Goal: Task Accomplishment & Management: Complete application form

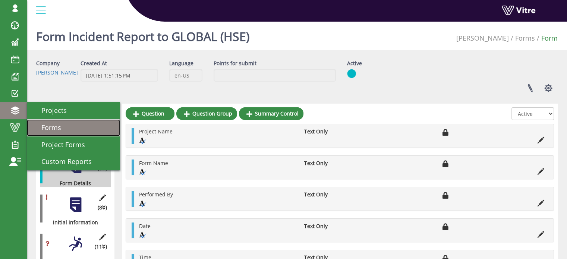
click at [54, 128] on span "Forms" at bounding box center [46, 127] width 29 height 9
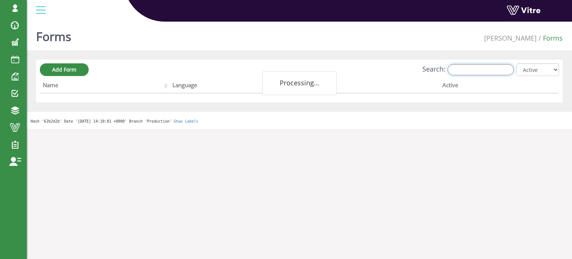
click at [465, 70] on input "Search:" at bounding box center [481, 69] width 66 height 11
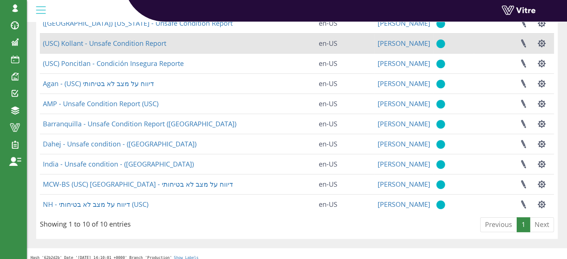
scroll to position [86, 0]
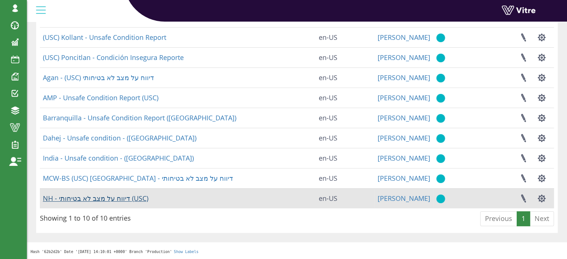
type input "USC"
click at [114, 199] on link "NH - דיווח על מצב לא בטיחותי (USC)" at bounding box center [95, 198] width 105 height 9
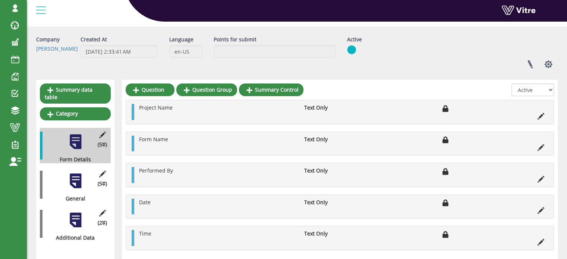
scroll to position [52, 0]
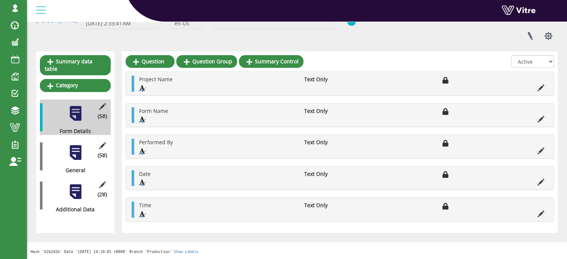
click at [78, 144] on div at bounding box center [75, 152] width 17 height 17
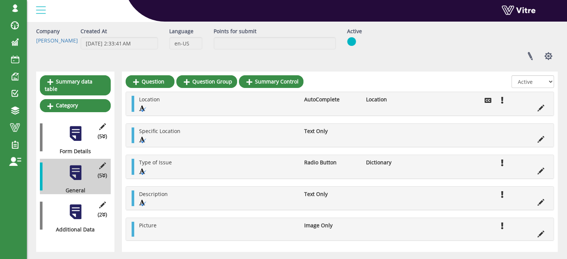
scroll to position [51, 0]
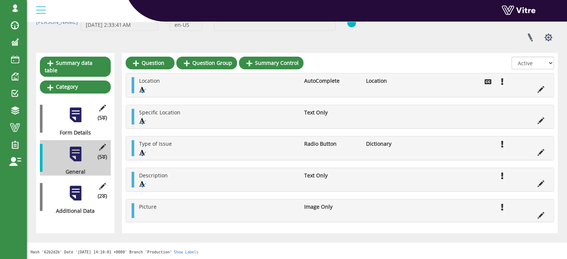
click at [74, 185] on div at bounding box center [75, 193] width 17 height 17
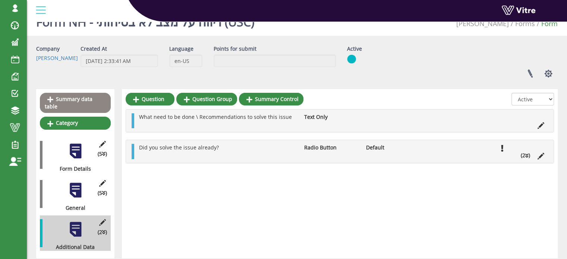
scroll to position [0, 0]
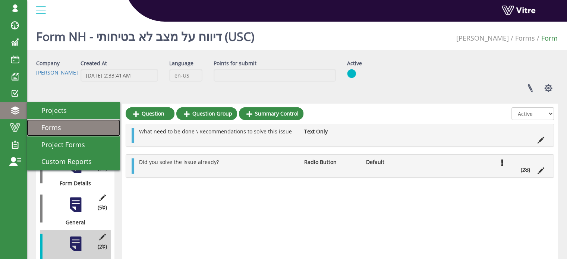
click at [43, 126] on span "Forms" at bounding box center [46, 127] width 29 height 9
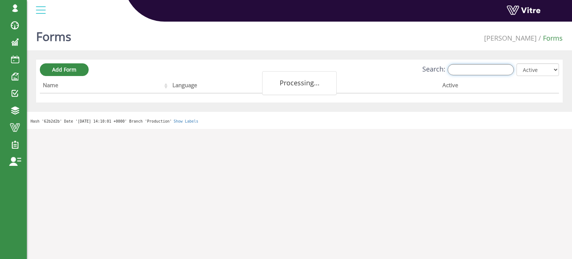
click at [463, 69] on input "Search:" at bounding box center [481, 69] width 66 height 11
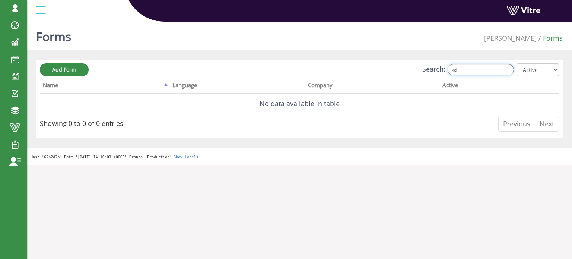
type input "x"
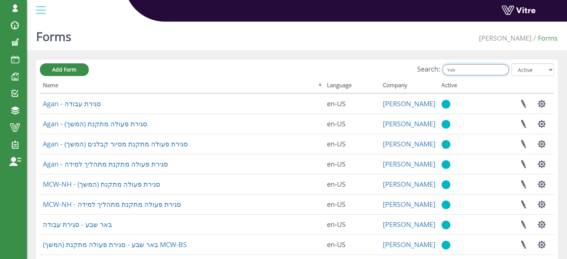
click at [462, 68] on input "סגיר" at bounding box center [475, 69] width 66 height 11
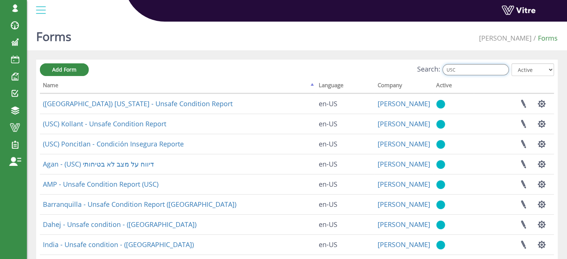
click at [471, 71] on input "USC" at bounding box center [475, 69] width 66 height 11
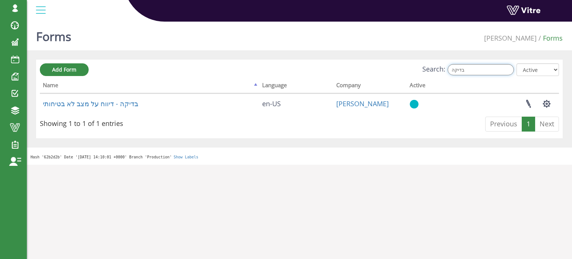
click at [469, 70] on input "בדיקה" at bounding box center [481, 69] width 66 height 11
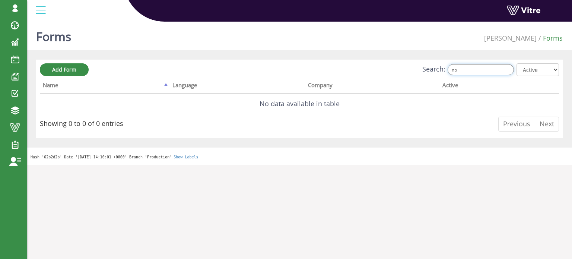
type input "n"
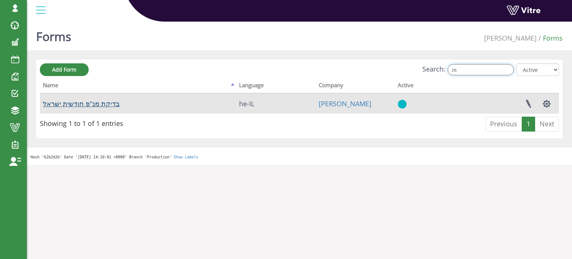
type input "מנ"
click at [94, 103] on link "בדיקת מנ"פ חודשית ישראל" at bounding box center [81, 103] width 77 height 9
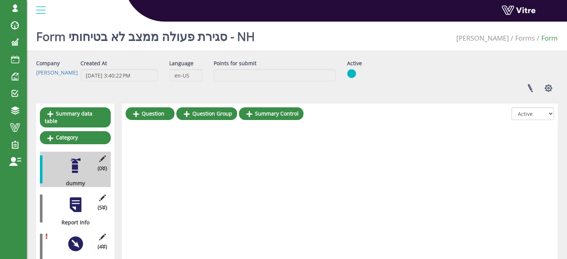
click at [76, 198] on div at bounding box center [75, 204] width 17 height 17
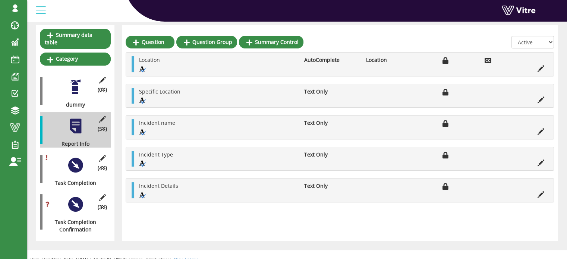
scroll to position [79, 0]
click at [79, 157] on div at bounding box center [75, 165] width 17 height 17
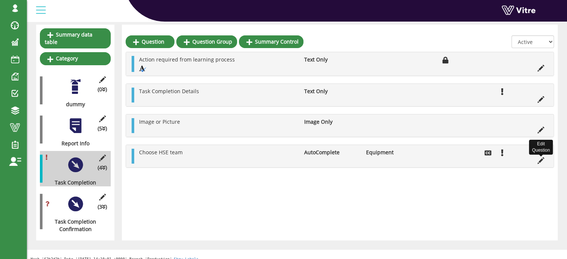
click at [540, 161] on icon at bounding box center [540, 160] width 7 height 7
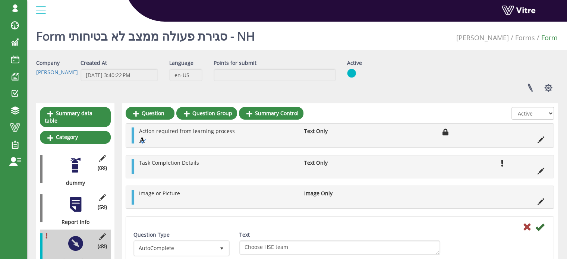
scroll to position [0, 0]
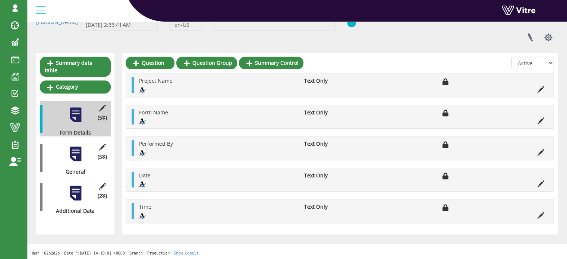
scroll to position [52, 0]
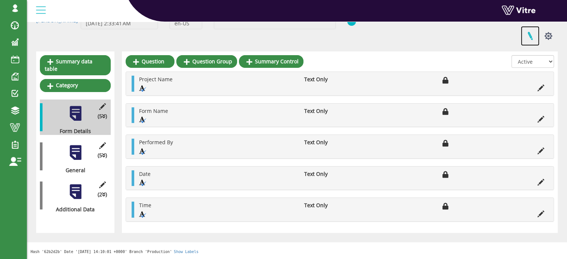
click at [530, 35] on link at bounding box center [530, 36] width 19 height 20
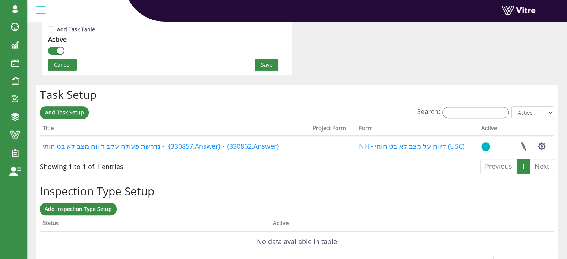
scroll to position [522, 0]
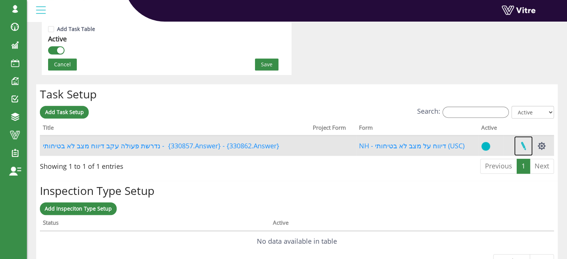
click at [523, 143] on link at bounding box center [523, 146] width 19 height 20
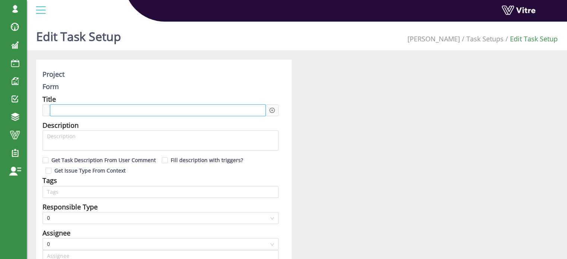
type input "[PERSON_NAME] SU"
type input "Harel Smadar SU"
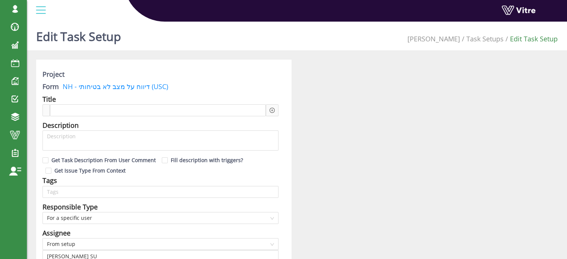
checkbox input "true"
type input "48"
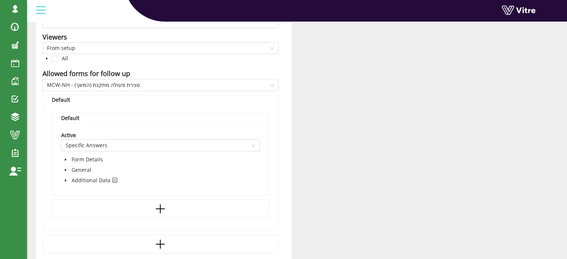
scroll to position [447, 0]
click at [65, 180] on icon "caret-down" at bounding box center [65, 180] width 1 height 3
click at [74, 201] on icon "caret-down" at bounding box center [74, 200] width 1 height 3
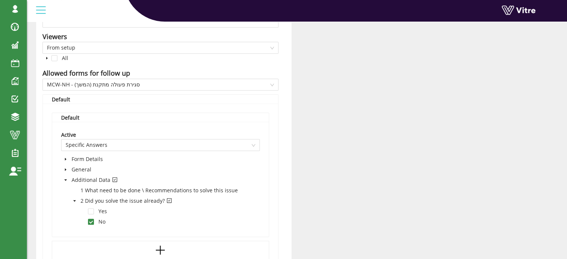
click at [74, 201] on icon "caret-down" at bounding box center [74, 200] width 3 height 1
click at [67, 179] on icon "caret-down" at bounding box center [66, 180] width 4 height 4
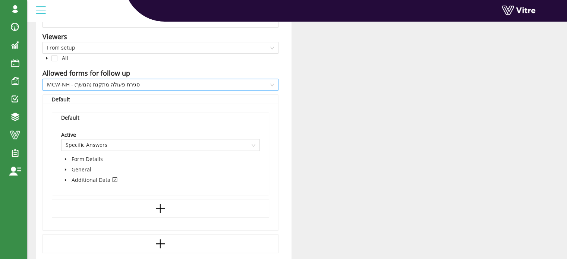
click at [274, 84] on span "MCW-NH - סגירת פעולה מתקנת (המשך)" at bounding box center [160, 84] width 227 height 11
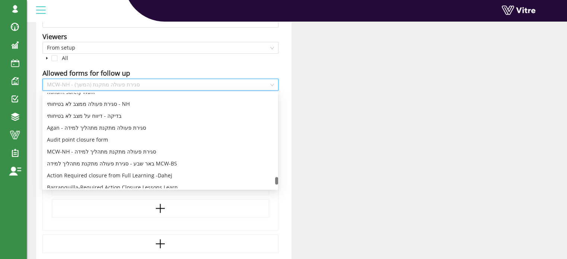
scroll to position [1488, 0]
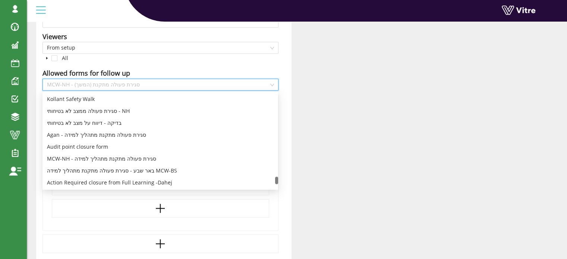
drag, startPoint x: 276, startPoint y: 158, endPoint x: 274, endPoint y: 180, distance: 22.5
click at [274, 180] on div "Kollant - LOTO Checklist Kollant Safety Walk סגירת פעולה ממצב לא בטיחותי - NH ב…" at bounding box center [160, 140] width 236 height 95
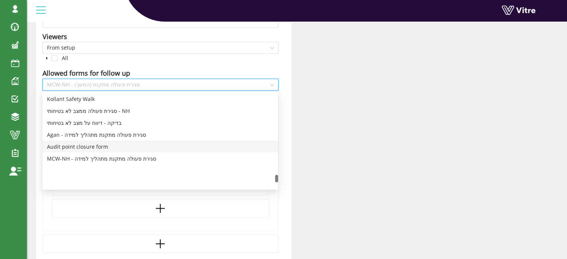
scroll to position [1451, 0]
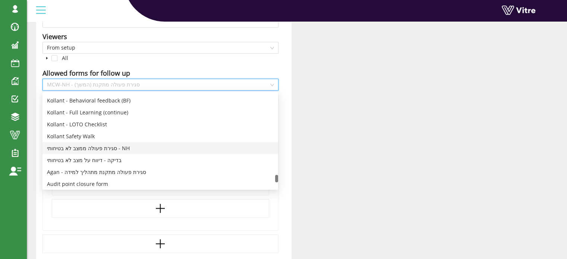
click at [81, 148] on div "סגירת פעולה ממצב לא בטיחותי - NH" at bounding box center [160, 148] width 227 height 8
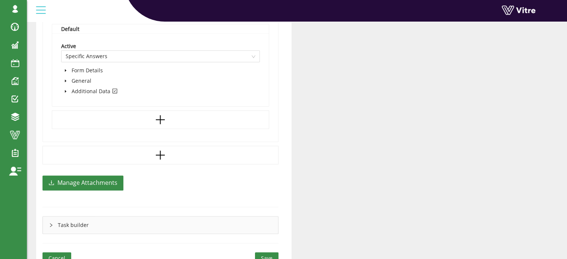
scroll to position [571, 0]
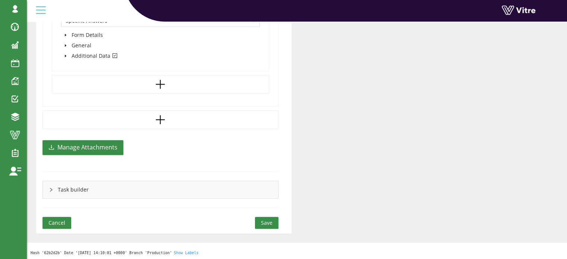
click at [267, 220] on span "Save" at bounding box center [267, 223] width 12 height 8
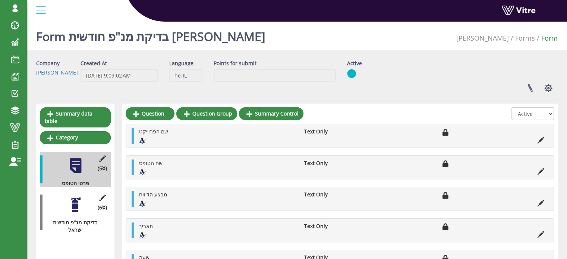
click at [76, 199] on div at bounding box center [75, 204] width 17 height 17
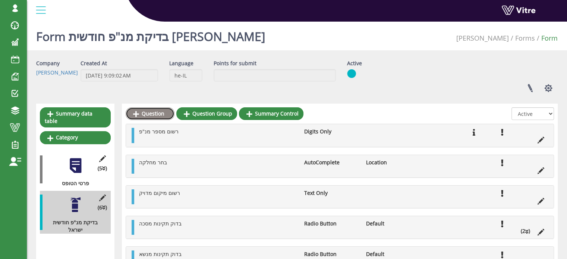
click at [144, 112] on link "Question" at bounding box center [150, 113] width 49 height 13
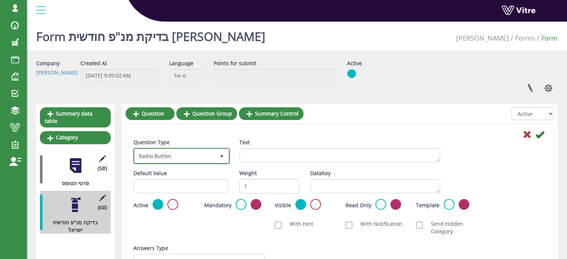
click at [220, 156] on span "select" at bounding box center [222, 157] width 6 height 6
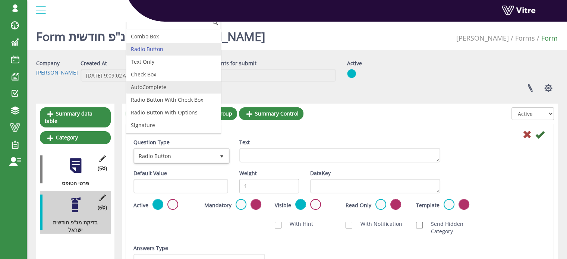
click at [164, 88] on li "AutoComplete" at bounding box center [173, 87] width 94 height 13
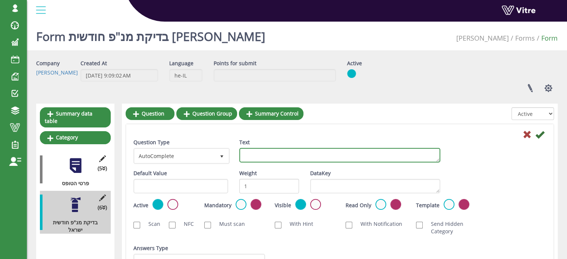
click at [287, 155] on textarea "Text" at bounding box center [339, 155] width 201 height 15
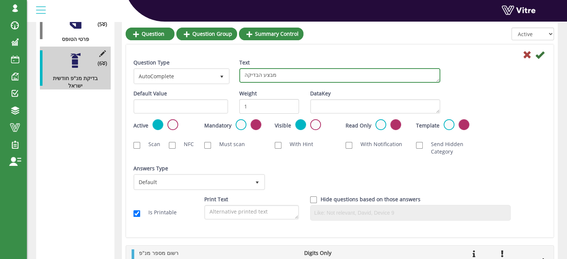
scroll to position [149, 0]
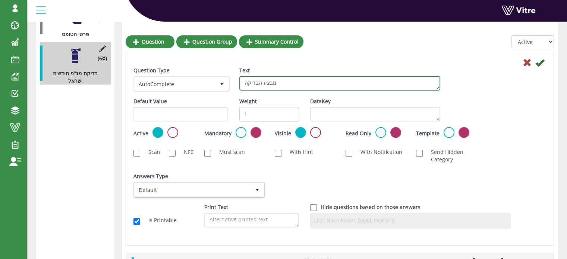
type textarea "מבצע הבדיקה"
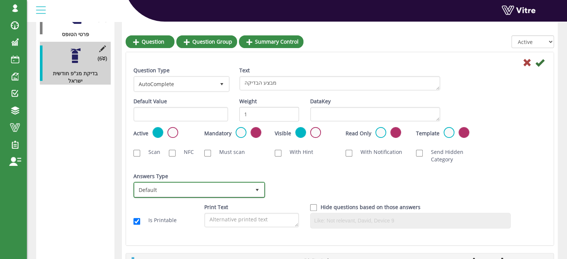
click at [221, 190] on span "Default" at bounding box center [193, 189] width 116 height 13
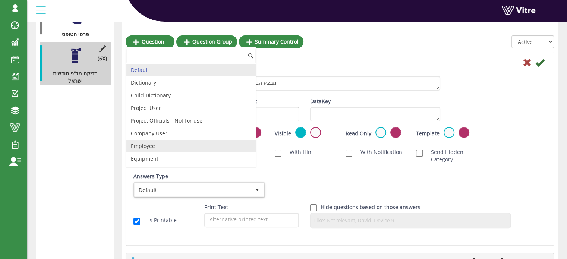
click at [148, 144] on li "Employee" at bounding box center [190, 146] width 129 height 13
checkbox input "true"
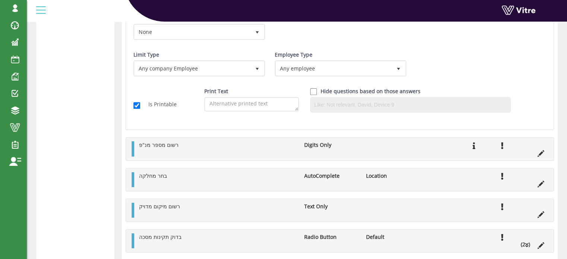
scroll to position [224, 0]
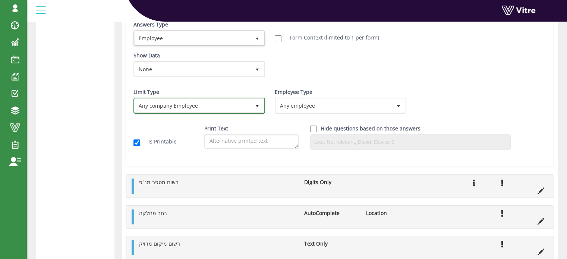
click at [259, 105] on span "select" at bounding box center [257, 106] width 6 height 6
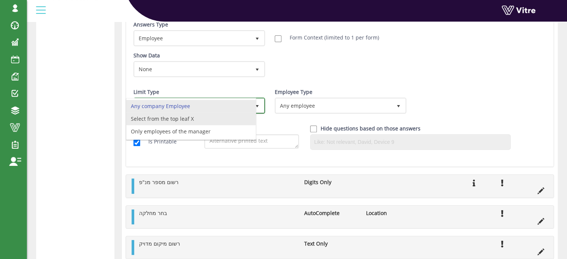
click at [214, 117] on li "Select from the top leaf X" at bounding box center [190, 119] width 129 height 13
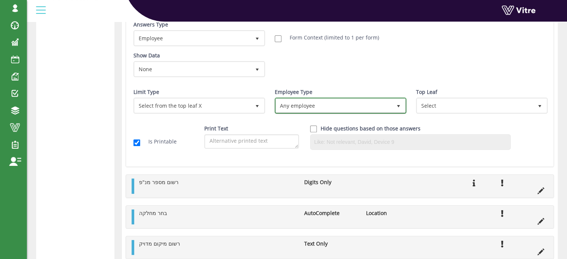
click at [284, 106] on span "Any employee" at bounding box center [334, 105] width 116 height 13
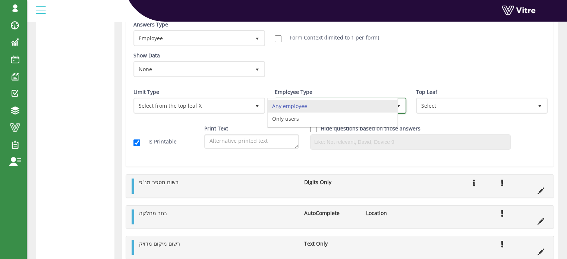
click at [287, 106] on li "Any employee" at bounding box center [332, 106] width 129 height 13
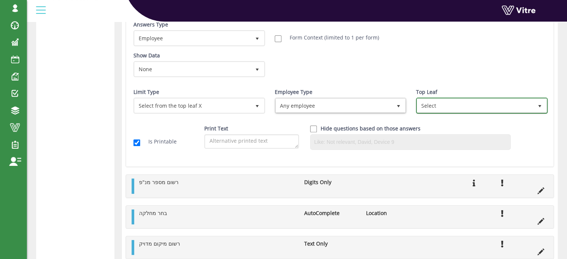
click at [426, 102] on span "Select" at bounding box center [475, 105] width 116 height 13
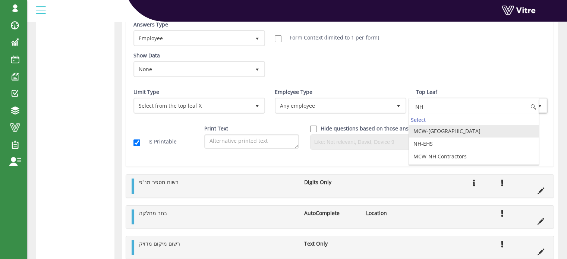
click at [433, 130] on li "MCW-NH" at bounding box center [473, 131] width 129 height 13
type input "NH"
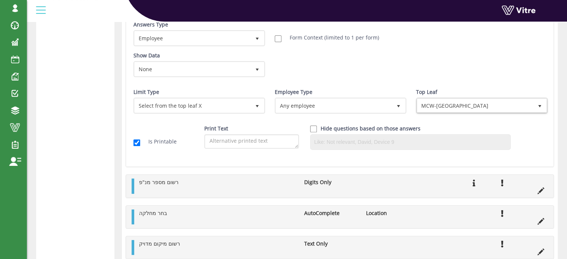
click at [410, 69] on div "Show Data None 0 Certificates IL - עבודה בגובה IL - מפעיל מלגזה IL- מוביל חומ"ס…" at bounding box center [340, 67] width 424 height 31
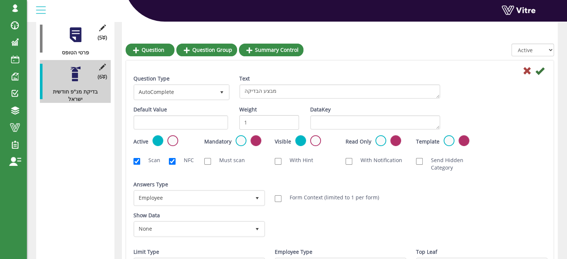
scroll to position [112, 0]
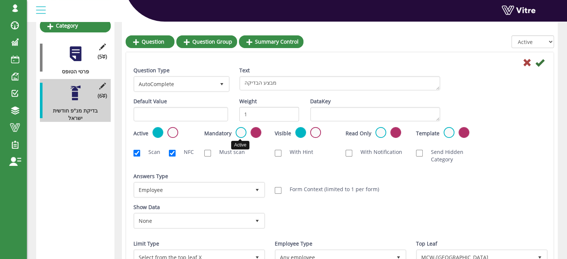
click at [241, 133] on label at bounding box center [241, 132] width 11 height 11
click at [0, 0] on input "radio" at bounding box center [0, 0] width 0 height 0
click at [539, 64] on icon at bounding box center [539, 62] width 9 height 9
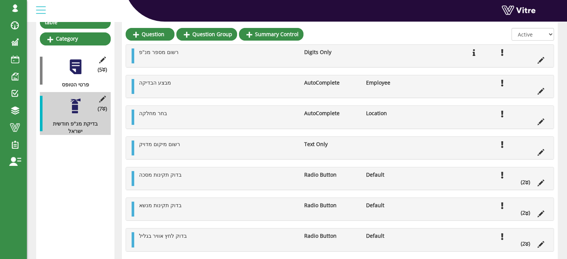
scroll to position [91, 0]
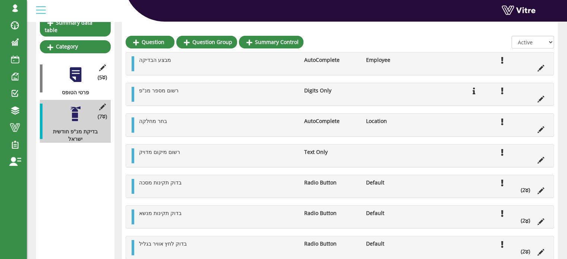
click at [527, 190] on icon at bounding box center [526, 190] width 3 height 5
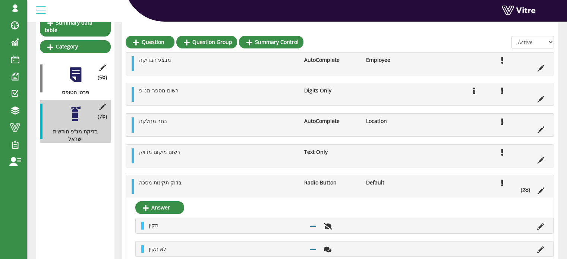
click at [525, 190] on icon at bounding box center [526, 190] width 3 height 5
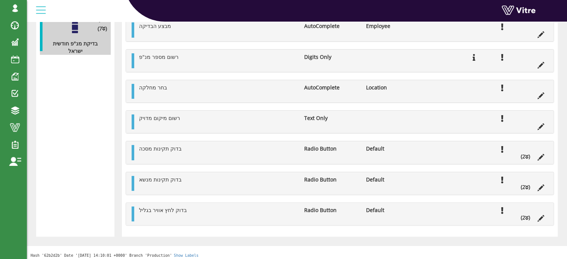
scroll to position [182, 0]
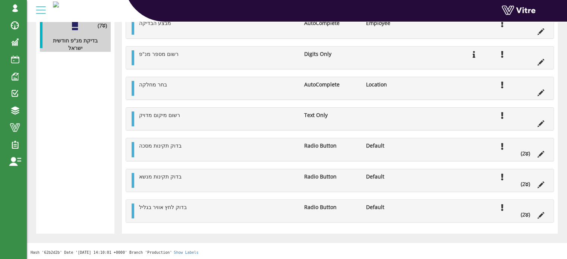
click at [525, 184] on icon at bounding box center [526, 184] width 3 height 5
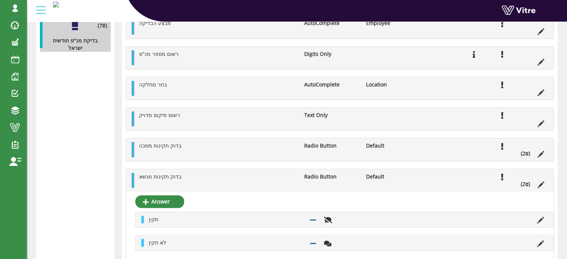
click at [525, 184] on icon at bounding box center [526, 184] width 3 height 5
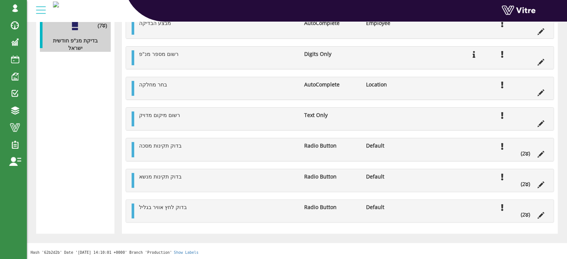
click at [527, 216] on icon at bounding box center [526, 214] width 3 height 5
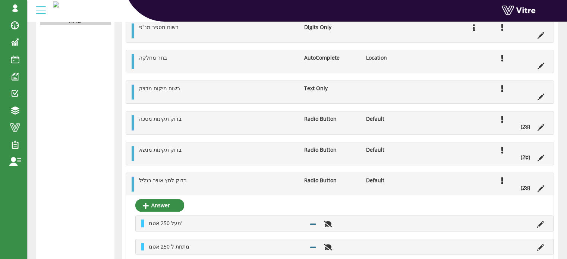
scroll to position [252, 0]
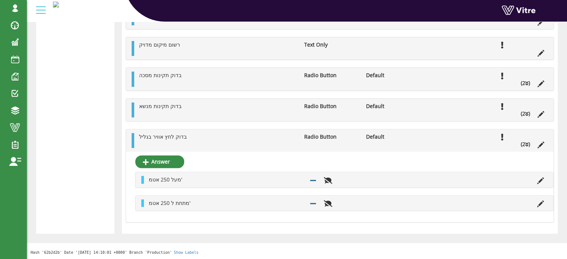
click at [525, 145] on icon at bounding box center [526, 144] width 3 height 5
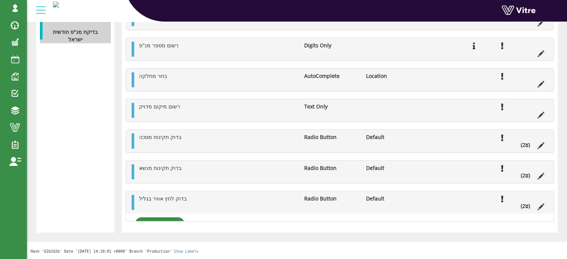
scroll to position [182, 0]
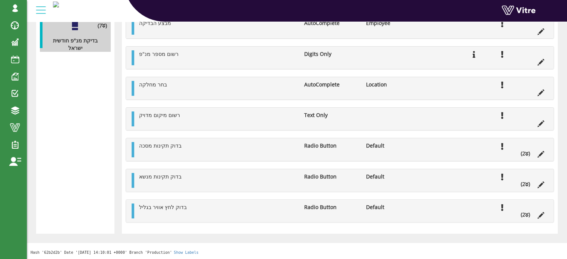
click at [527, 153] on icon at bounding box center [526, 153] width 3 height 5
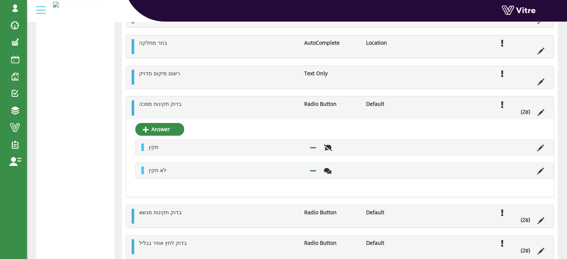
scroll to position [252, 0]
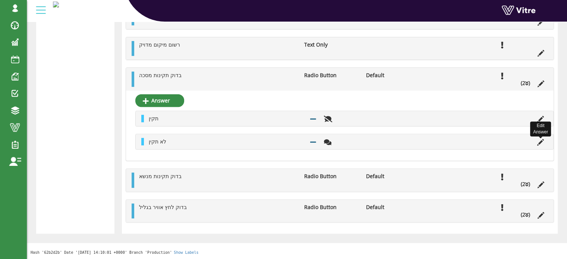
click at [540, 142] on icon at bounding box center [540, 142] width 7 height 7
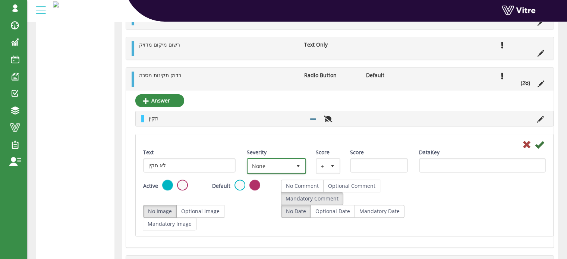
click at [286, 165] on span "None" at bounding box center [270, 165] width 44 height 13
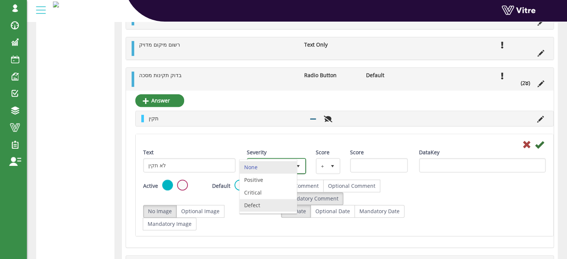
click at [261, 202] on li "Defect" at bounding box center [268, 205] width 57 height 13
type input "1"
radio input "true"
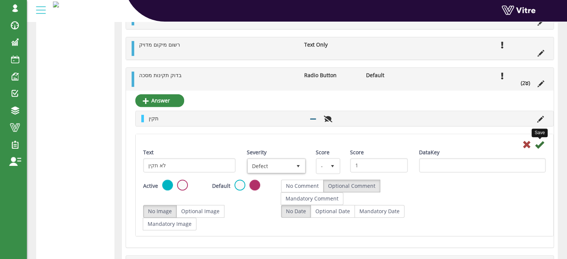
click at [540, 145] on icon at bounding box center [539, 144] width 9 height 9
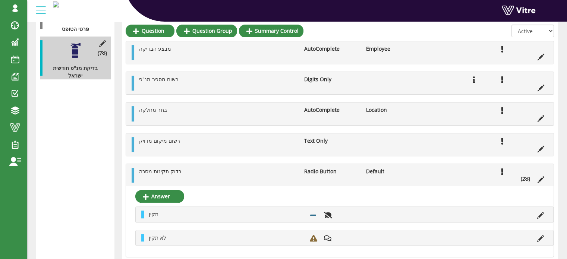
scroll to position [142, 0]
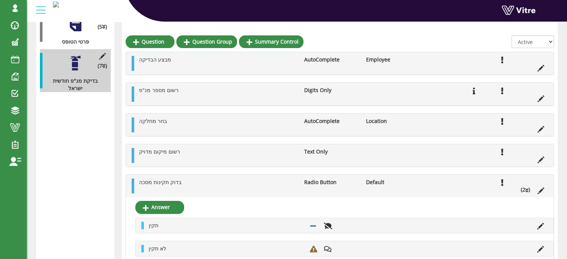
click at [526, 189] on icon at bounding box center [526, 190] width 3 height 5
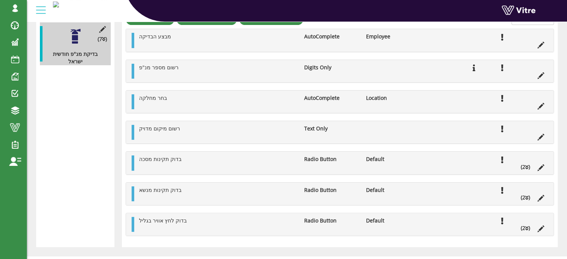
scroll to position [105, 0]
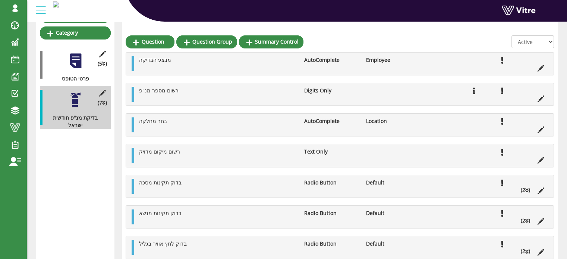
click at [527, 221] on icon at bounding box center [526, 220] width 3 height 5
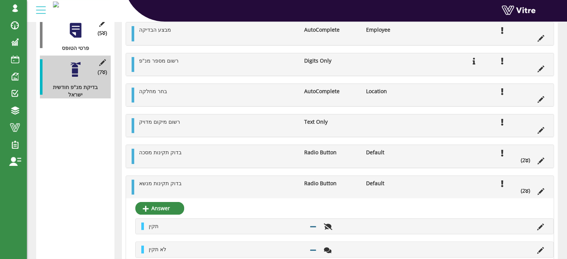
scroll to position [179, 0]
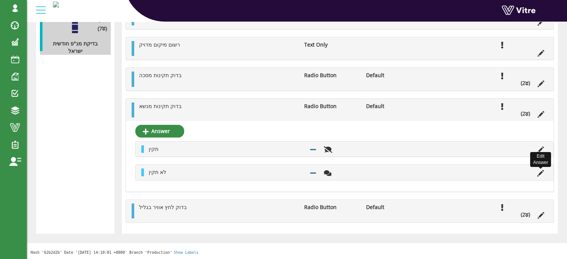
click at [540, 171] on icon at bounding box center [540, 173] width 7 height 7
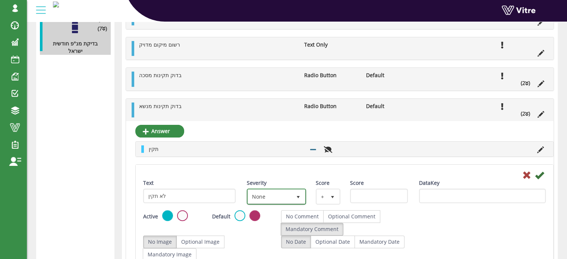
click at [284, 196] on span "None" at bounding box center [270, 196] width 44 height 13
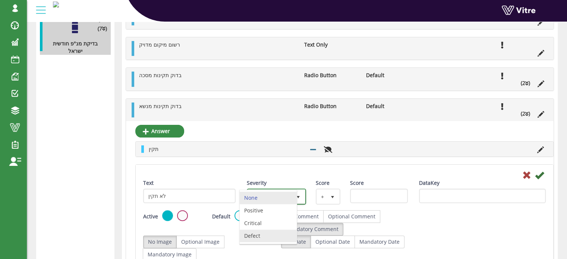
click at [256, 234] on li "Defect" at bounding box center [268, 236] width 57 height 13
type input "1"
radio input "true"
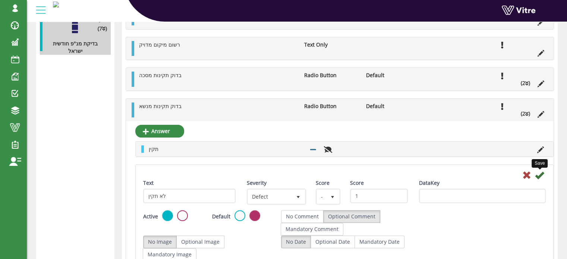
click at [541, 174] on icon at bounding box center [539, 175] width 9 height 9
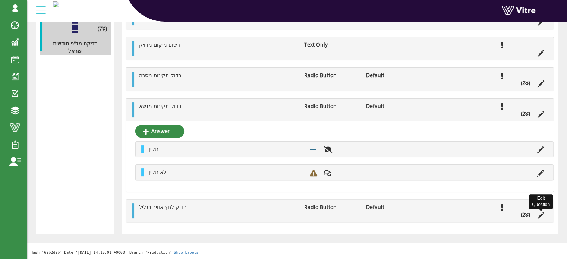
click at [540, 215] on icon at bounding box center [540, 215] width 7 height 7
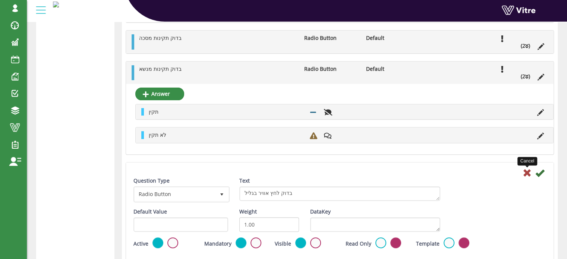
click at [528, 173] on icon at bounding box center [527, 172] width 9 height 9
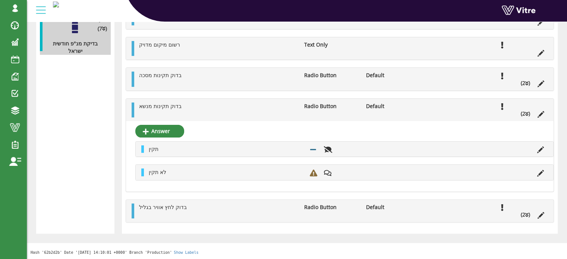
click at [523, 211] on li "(2 )" at bounding box center [525, 214] width 17 height 7
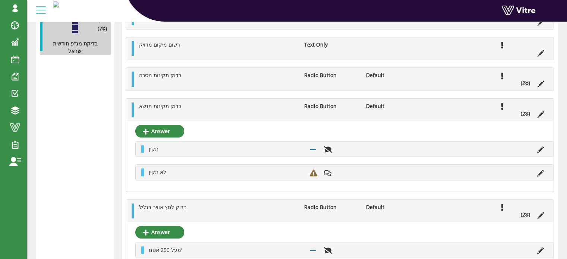
scroll to position [216, 0]
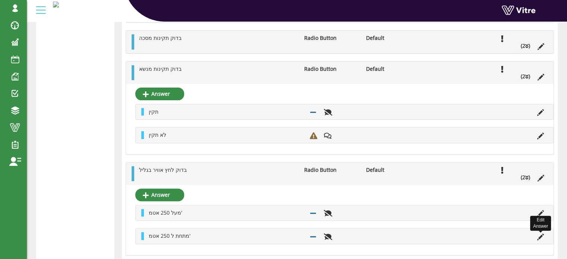
click at [540, 236] on icon at bounding box center [540, 237] width 7 height 7
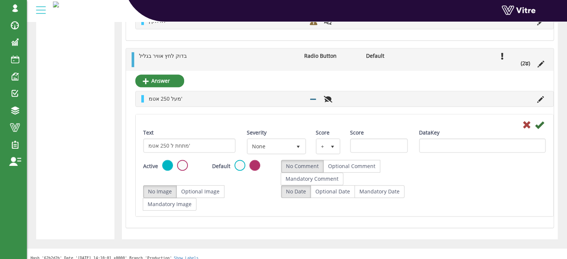
scroll to position [335, 0]
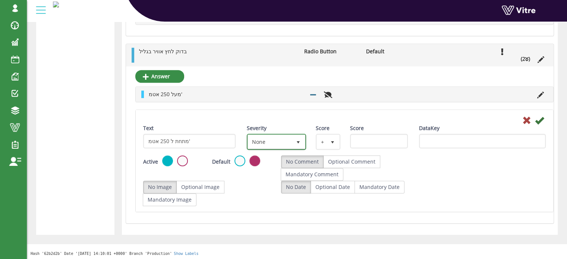
click at [299, 141] on span "select" at bounding box center [298, 142] width 6 height 6
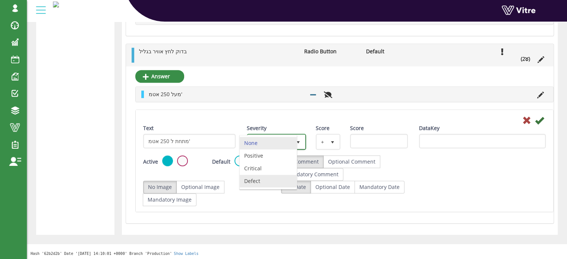
click at [271, 180] on li "Defect" at bounding box center [268, 181] width 57 height 13
type input "1"
radio input "true"
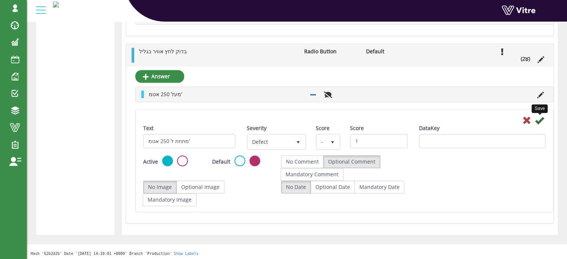
click at [540, 120] on icon at bounding box center [539, 120] width 9 height 9
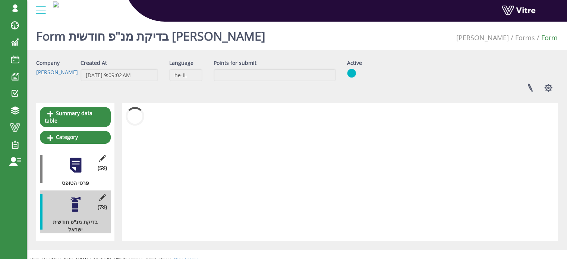
scroll to position [249, 0]
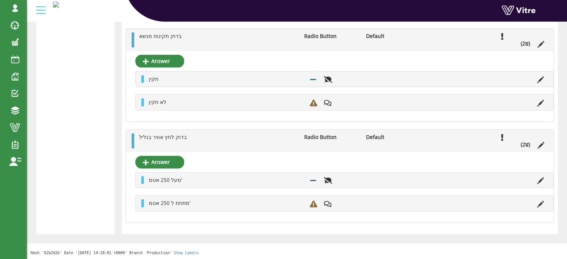
click at [526, 143] on icon at bounding box center [526, 144] width 3 height 5
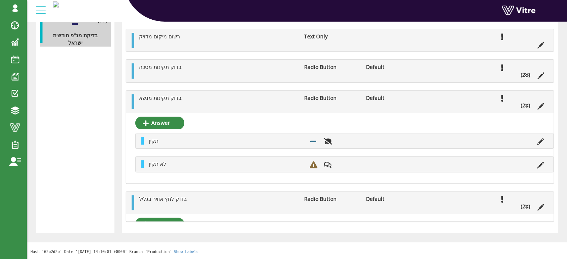
scroll to position [179, 0]
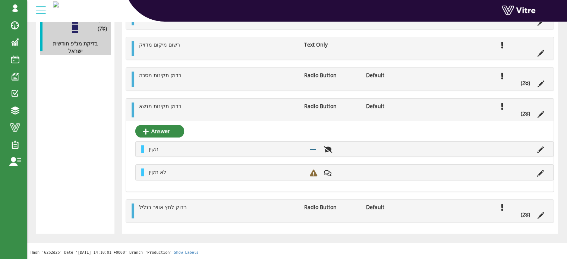
click at [526, 114] on icon at bounding box center [526, 113] width 3 height 5
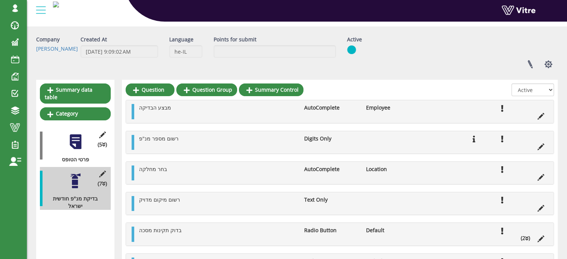
scroll to position [0, 0]
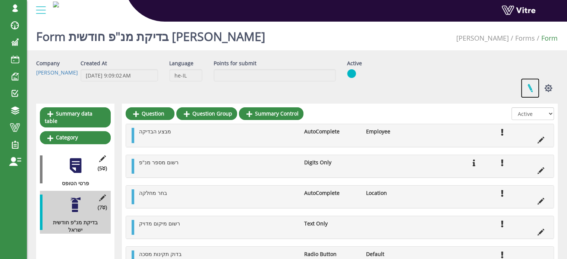
click at [530, 88] on link at bounding box center [530, 88] width 19 height 20
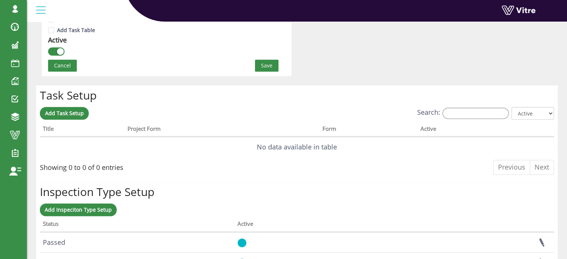
scroll to position [514, 0]
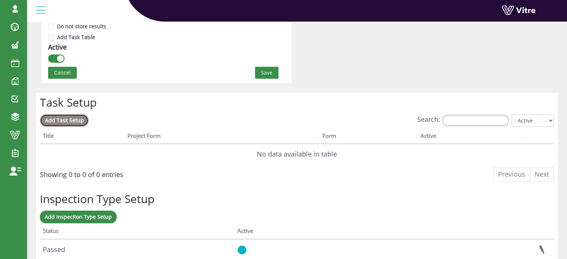
click at [69, 119] on span "Add Task Setup" at bounding box center [64, 120] width 39 height 7
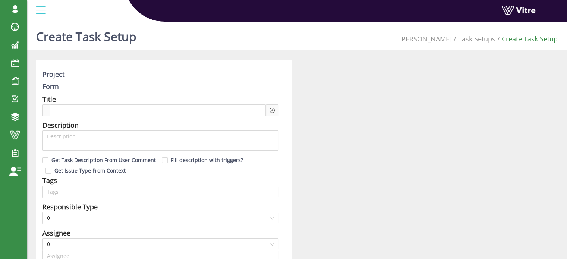
type input "Harel Smadar SU"
click at [183, 109] on div at bounding box center [158, 110] width 216 height 12
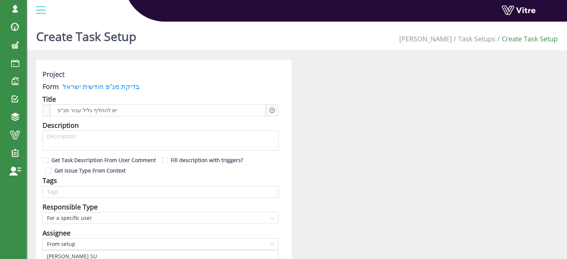
click at [272, 110] on icon "plus-circle" at bounding box center [272, 110] width 2 height 2
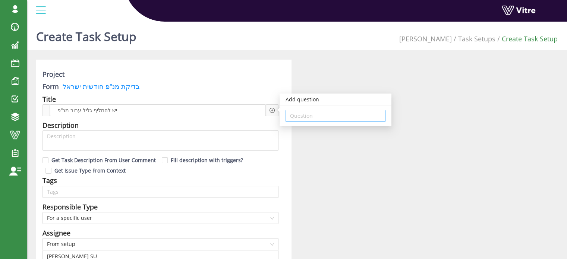
click at [302, 115] on input "search" at bounding box center [335, 115] width 91 height 11
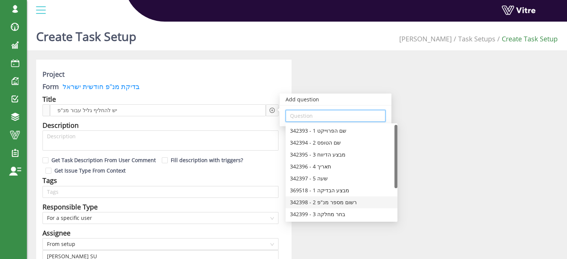
click at [337, 203] on div "342398 - 2 רשום מספר מנ"פ" at bounding box center [341, 202] width 103 height 8
type input "342398 - 2 רשום מספר מנ"פ"
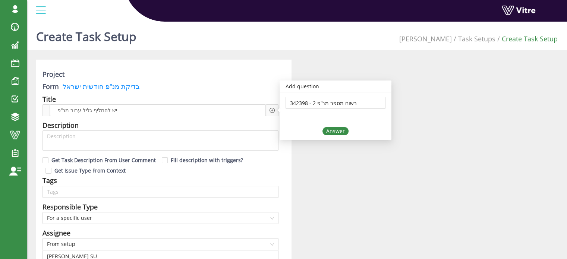
click at [334, 130] on div "Answer" at bounding box center [335, 131] width 26 height 8
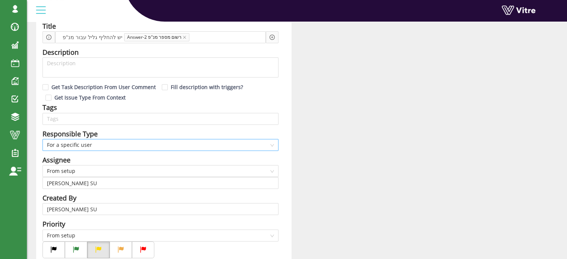
scroll to position [75, 0]
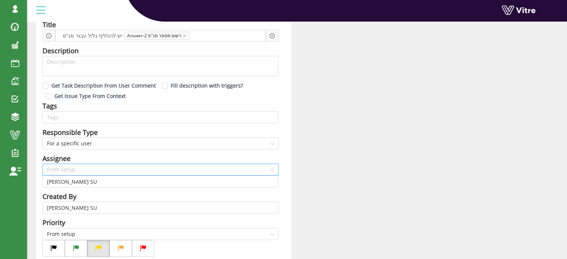
click at [73, 167] on span "From setup" at bounding box center [160, 169] width 227 height 11
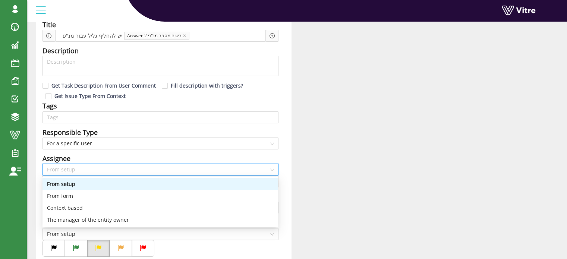
click at [89, 155] on div "Assignee" at bounding box center [160, 158] width 236 height 10
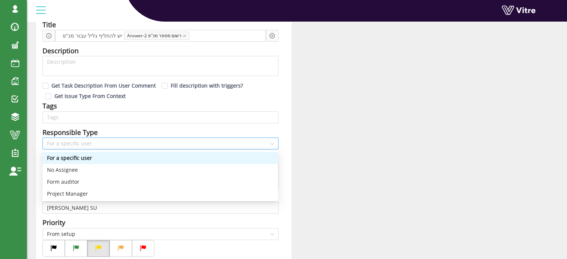
click at [92, 139] on span "For a specific user" at bounding box center [160, 143] width 227 height 11
click at [74, 180] on div "Form auditor" at bounding box center [160, 182] width 227 height 8
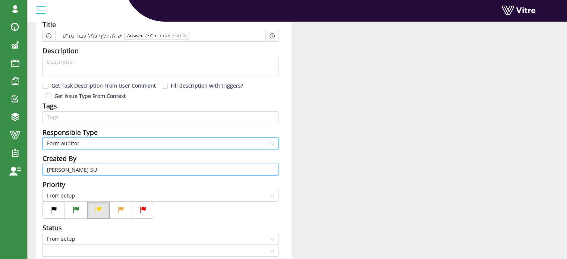
click at [100, 169] on input "Harel Smadar SU" at bounding box center [160, 169] width 227 height 11
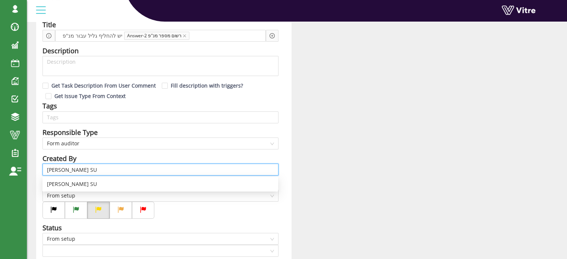
click at [100, 169] on input "Harel Smadar SU" at bounding box center [160, 169] width 227 height 11
click at [100, 168] on input "Harel Smadar SU" at bounding box center [160, 169] width 227 height 11
click at [100, 166] on input "Harel Smadar SU" at bounding box center [160, 169] width 227 height 11
click at [96, 169] on input "Harel Smadar SU" at bounding box center [160, 169] width 227 height 11
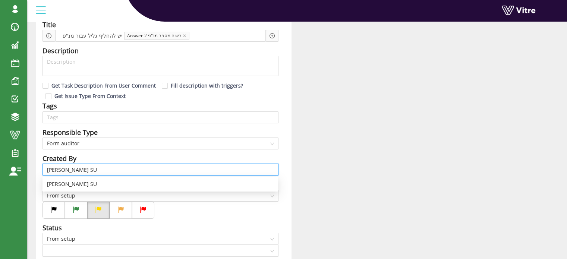
click at [96, 169] on input "Harel Smadar SU" at bounding box center [160, 169] width 227 height 11
click at [95, 169] on input "Harel Smadar SU" at bounding box center [160, 169] width 227 height 11
type input "H"
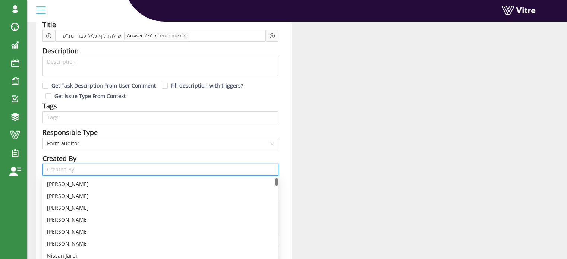
click at [98, 156] on div "Created By" at bounding box center [160, 158] width 236 height 10
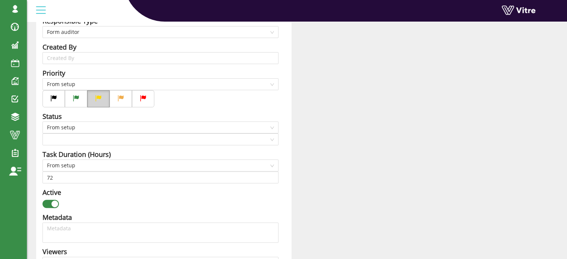
scroll to position [186, 0]
click at [119, 100] on icon at bounding box center [120, 97] width 7 height 7
click at [0, 0] on input "radio" at bounding box center [0, 0] width 0 height 0
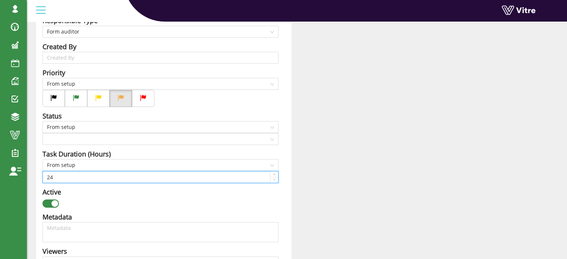
click at [63, 176] on input "24" at bounding box center [160, 176] width 235 height 11
type input "8"
click at [229, 150] on div "Task Duration (Hours)" at bounding box center [160, 154] width 236 height 10
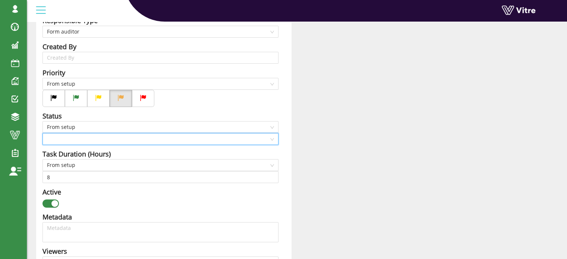
click at [100, 139] on input "search" at bounding box center [158, 138] width 222 height 11
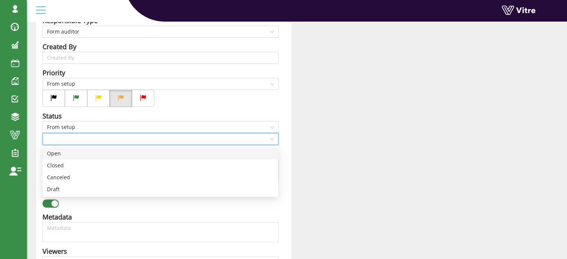
click at [66, 153] on div "Open" at bounding box center [160, 153] width 227 height 8
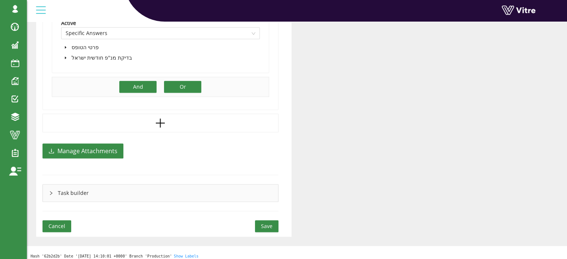
scroll to position [440, 0]
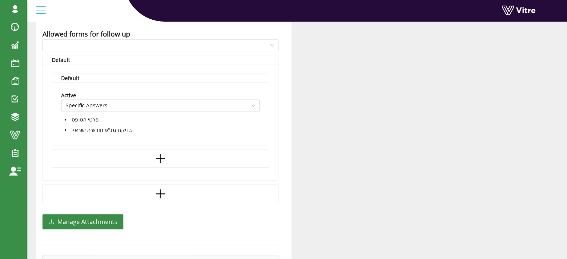
click at [64, 128] on icon "caret-down" at bounding box center [66, 130] width 4 height 4
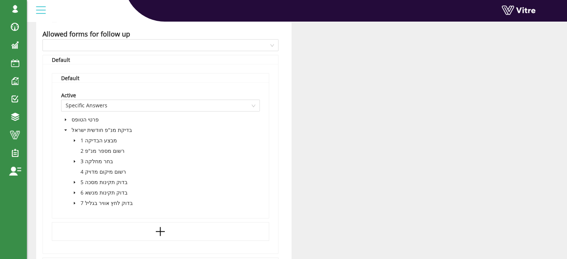
click at [73, 201] on icon "caret-down" at bounding box center [75, 203] width 4 height 4
click at [91, 222] on span at bounding box center [91, 224] width 6 height 6
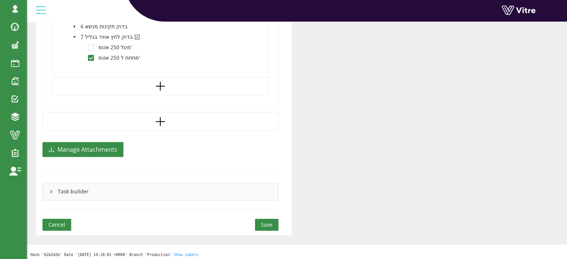
scroll to position [609, 0]
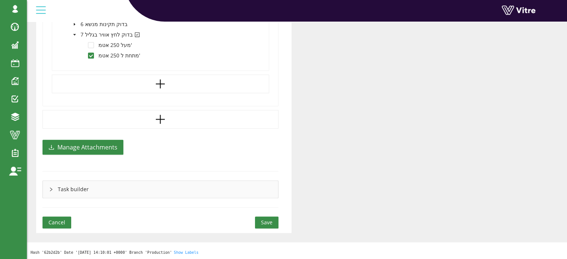
click at [268, 221] on span "Save" at bounding box center [267, 222] width 12 height 8
